Goal: Information Seeking & Learning: Check status

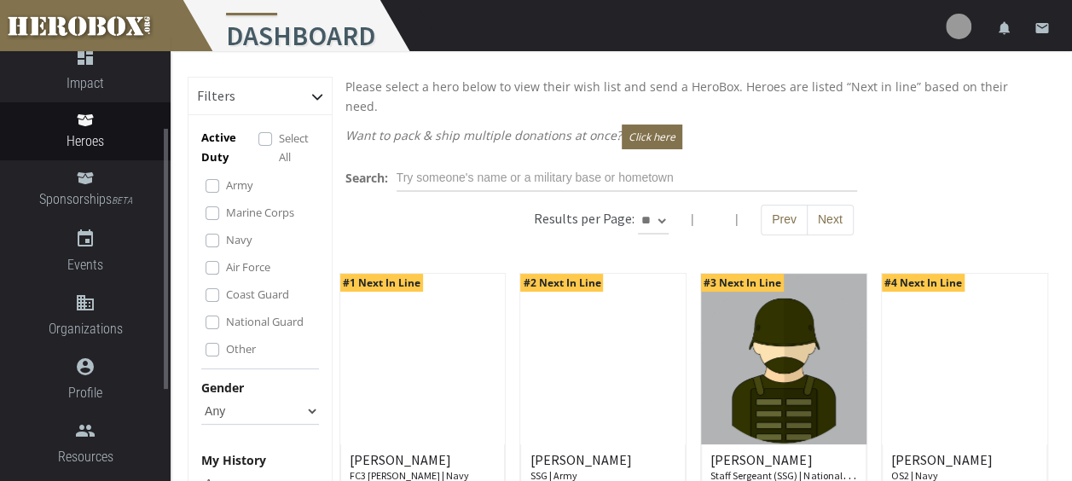
scroll to position [128, 0]
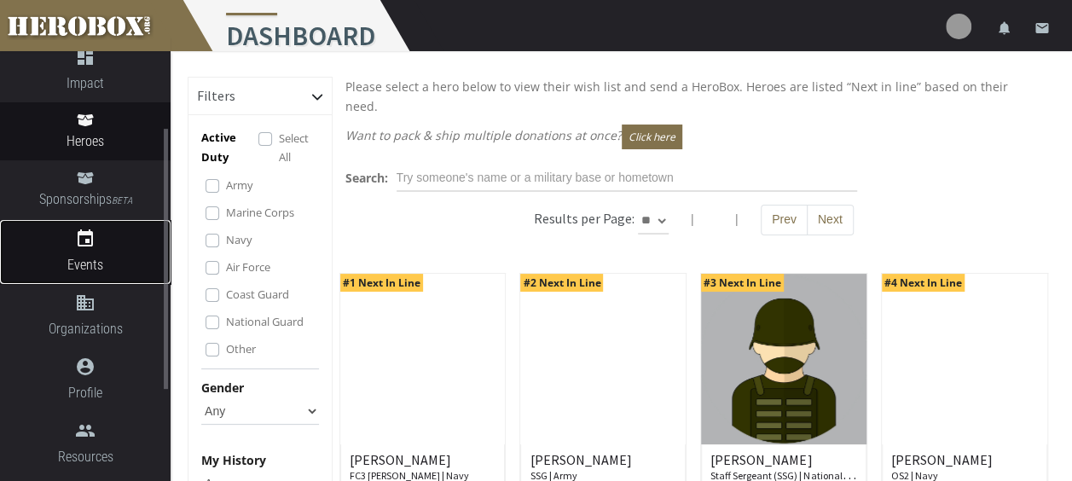
click at [77, 259] on span "Events" at bounding box center [85, 264] width 171 height 21
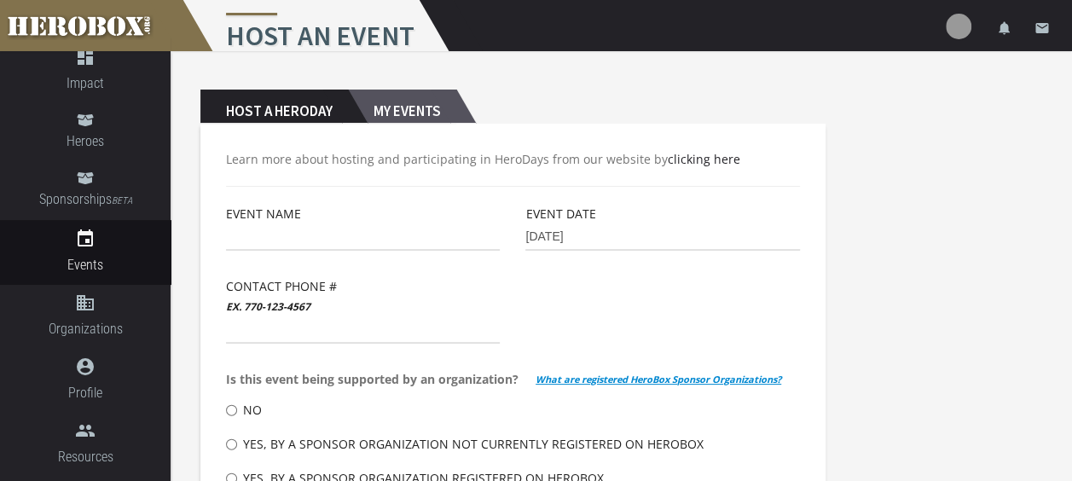
click at [431, 106] on h2 "My Events" at bounding box center [402, 107] width 108 height 34
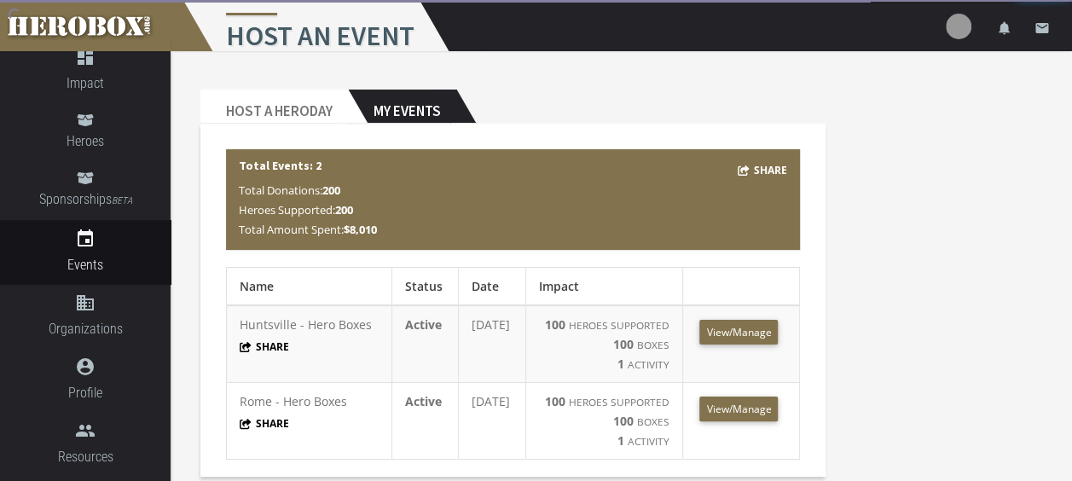
scroll to position [20, 0]
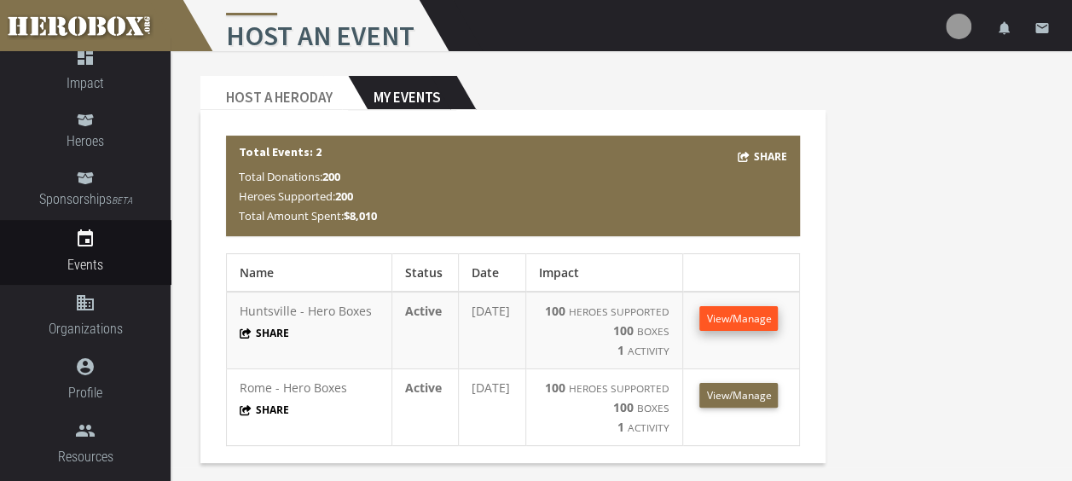
click at [733, 313] on span "View/Manage" at bounding box center [738, 318] width 65 height 14
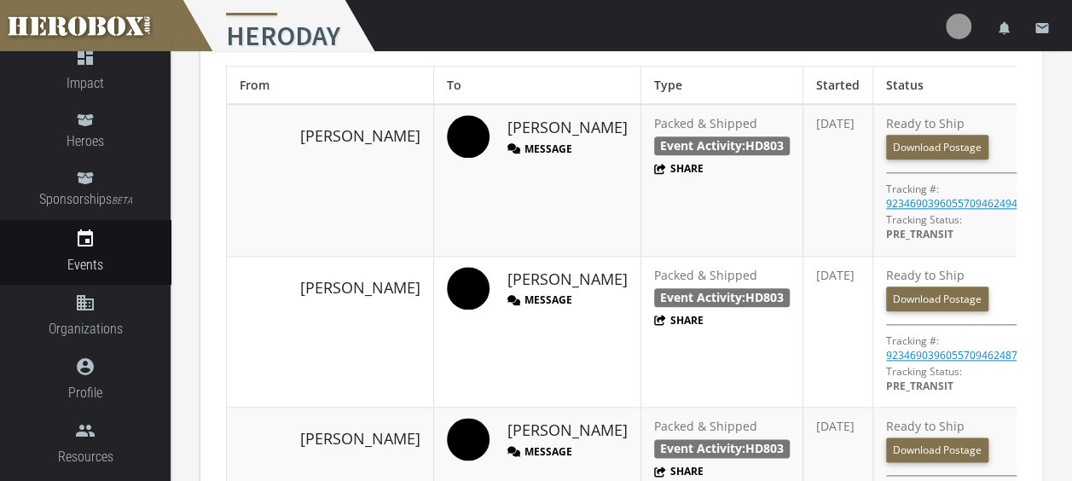
scroll to position [891, 0]
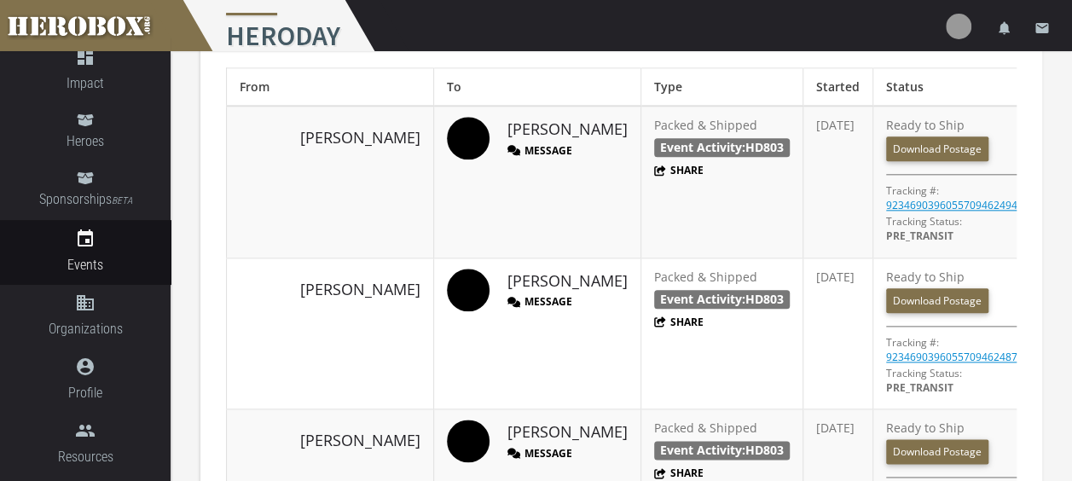
click at [660, 155] on b "Event Activity: HD803" at bounding box center [722, 147] width 124 height 16
click at [654, 177] on button "Share" at bounding box center [678, 170] width 49 height 14
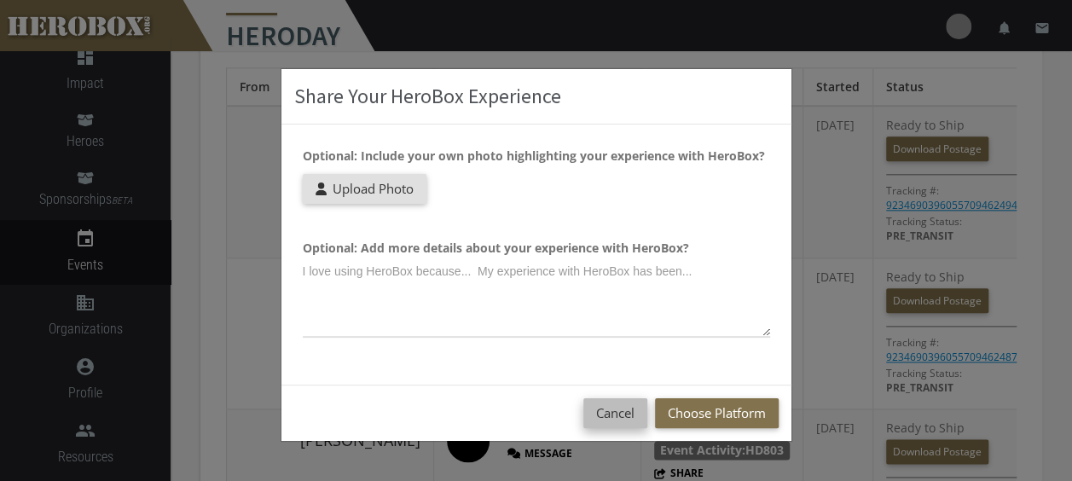
click at [625, 413] on button "Cancel" at bounding box center [615, 413] width 64 height 30
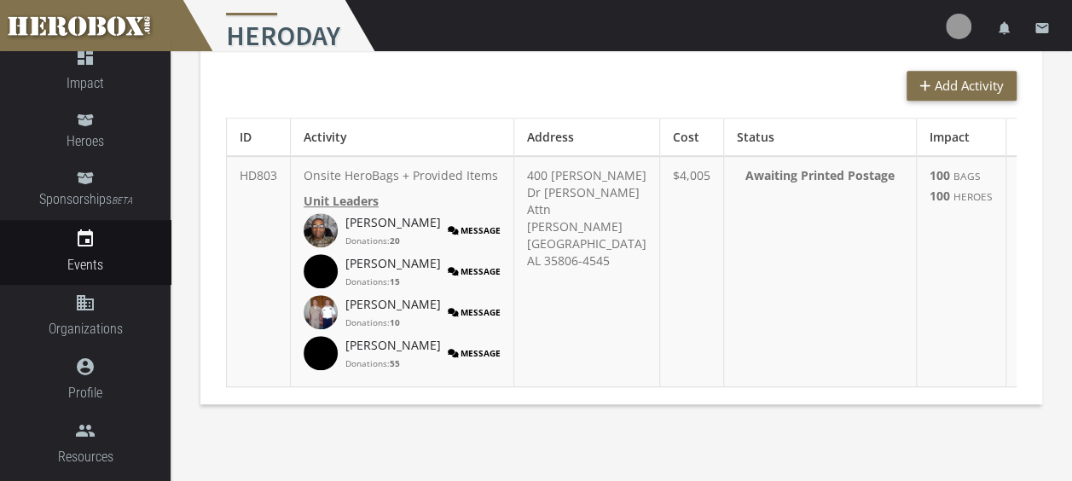
scroll to position [410, 0]
click at [380, 232] on link "[PERSON_NAME]" at bounding box center [392, 223] width 95 height 17
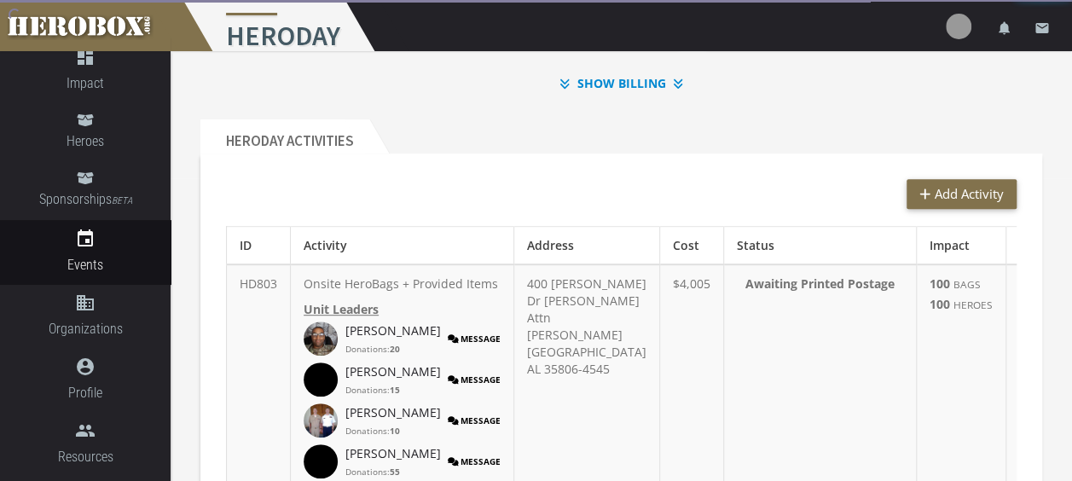
scroll to position [417, 0]
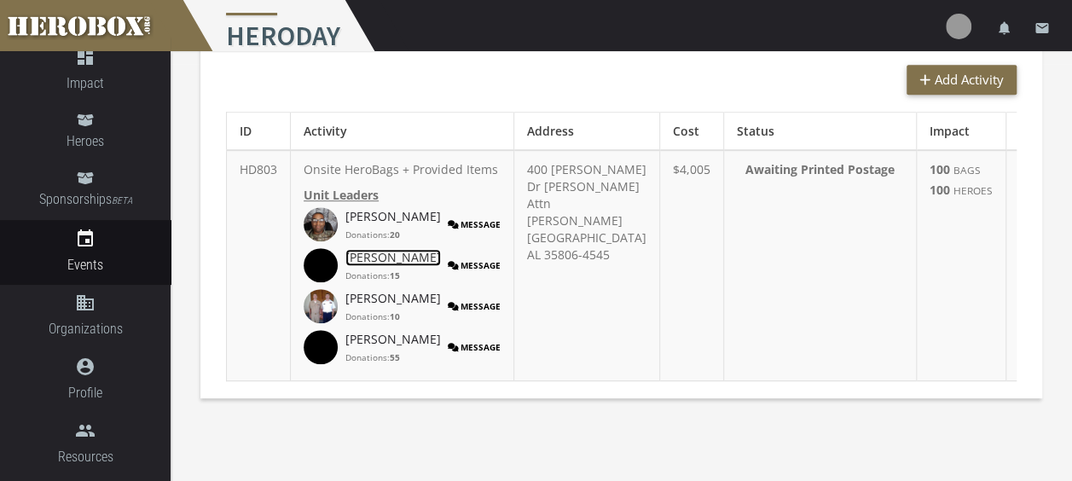
click at [360, 266] on link "[PERSON_NAME]" at bounding box center [392, 257] width 95 height 17
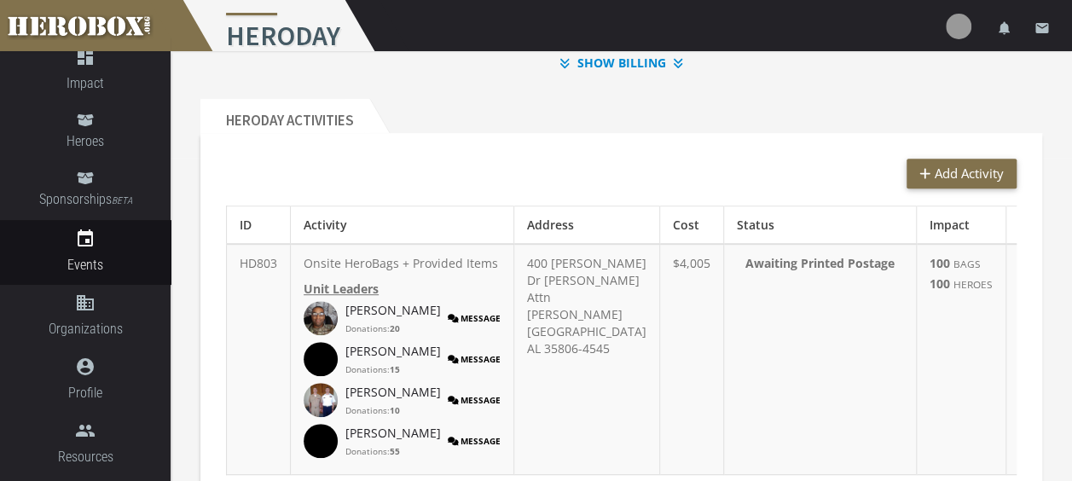
scroll to position [327, 0]
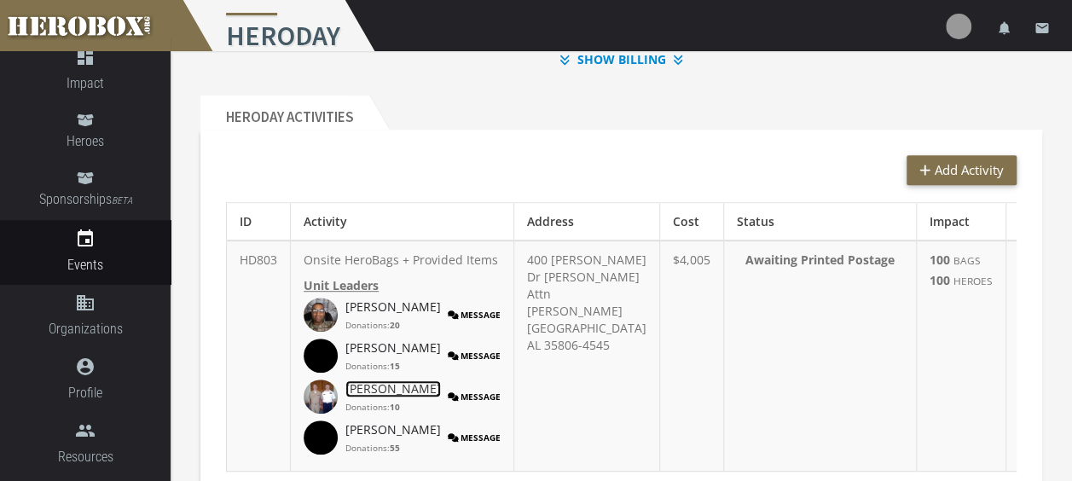
click at [370, 397] on link "[PERSON_NAME]" at bounding box center [392, 388] width 95 height 17
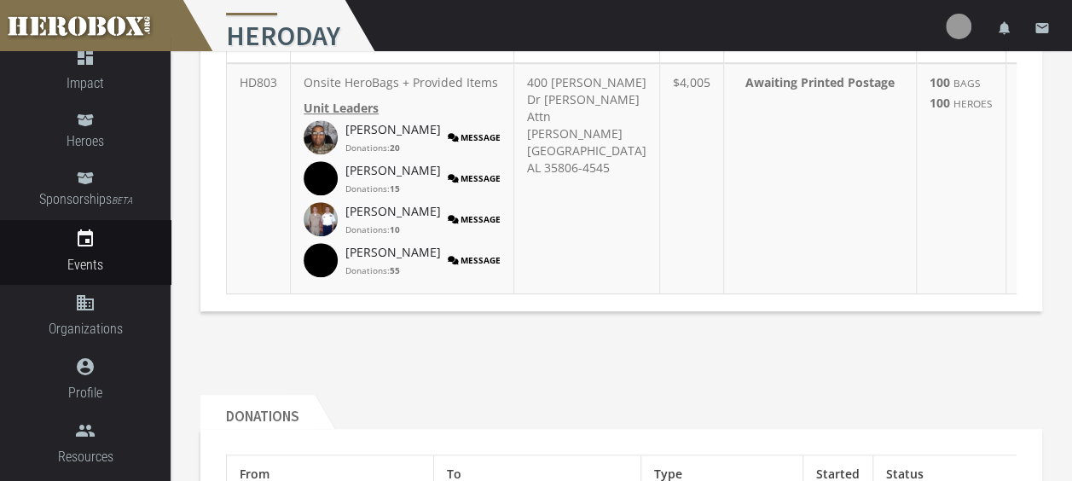
scroll to position [508, 0]
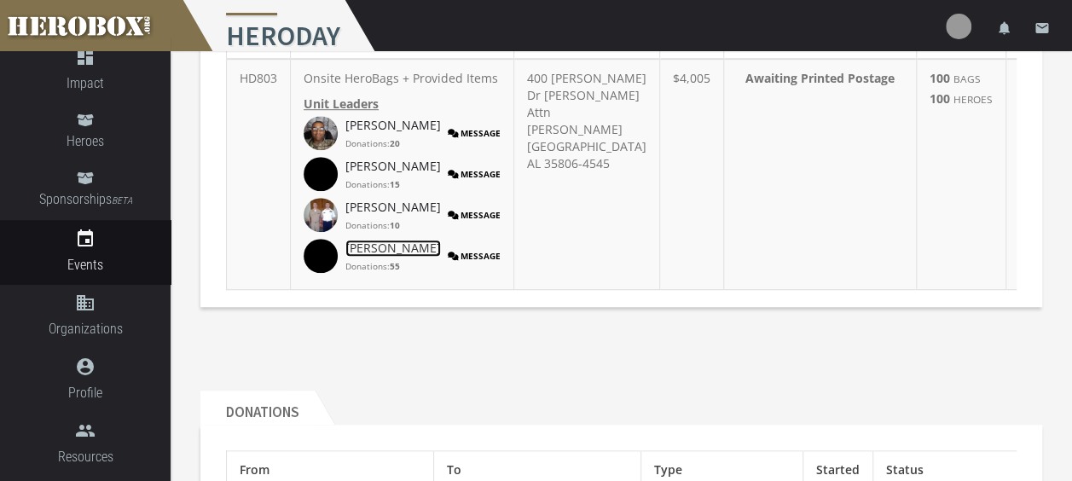
click at [371, 257] on link "[PERSON_NAME]" at bounding box center [392, 248] width 95 height 17
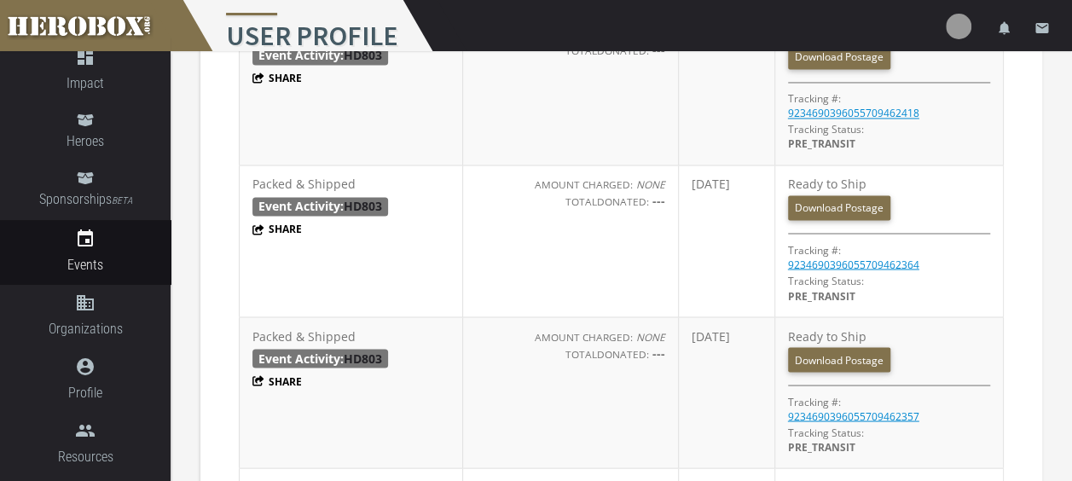
scroll to position [1380, 0]
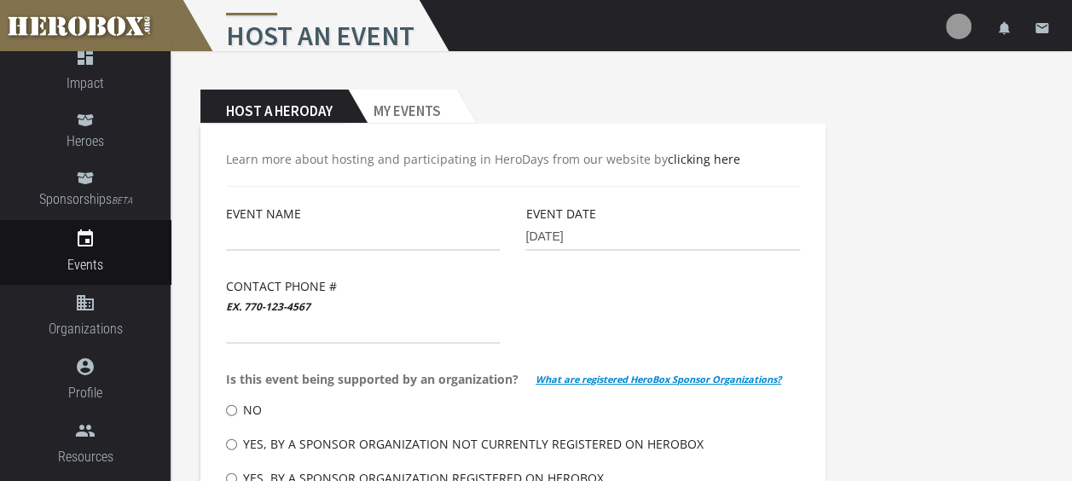
scroll to position [78, 0]
